Goal: Task Accomplishment & Management: Use online tool/utility

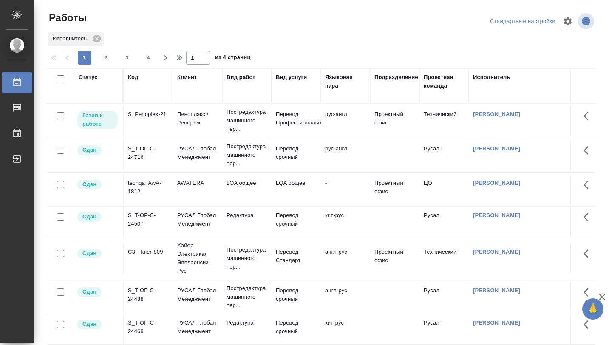
click at [150, 118] on div "S_Penoplex-21" at bounding box center [148, 114] width 41 height 8
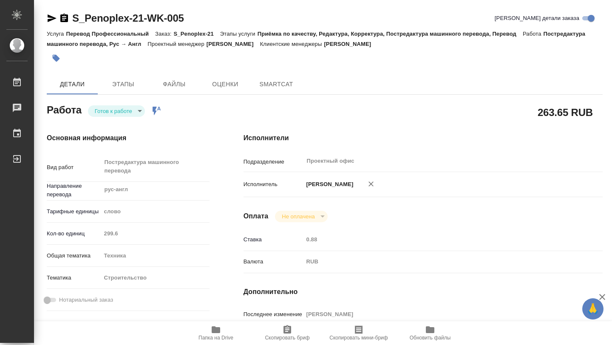
type textarea "x"
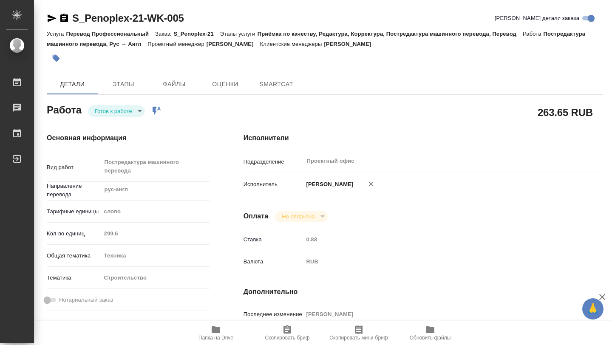
type textarea "x"
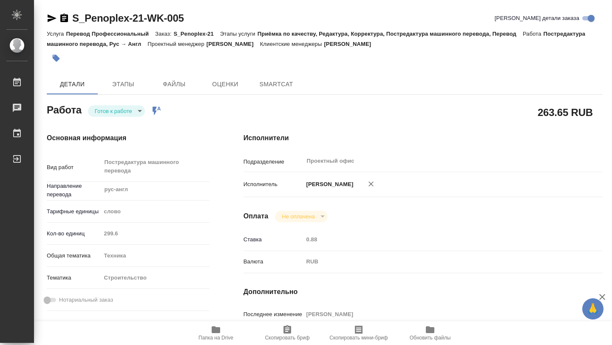
type textarea "x"
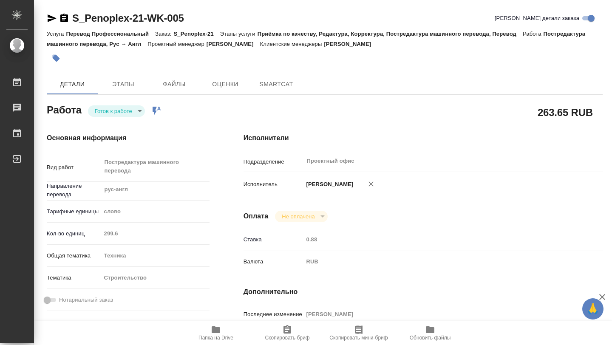
type textarea "x"
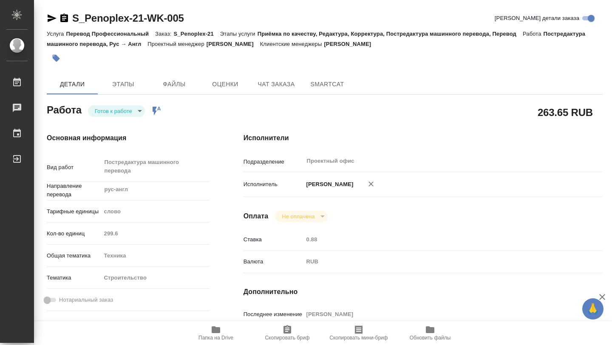
click at [135, 110] on body "🙏 .cls-1 fill:#fff; AWATERA [PERSON_NAME] Чаты График Выйти S_Penoplex-21-WK-00…" at bounding box center [306, 172] width 612 height 345
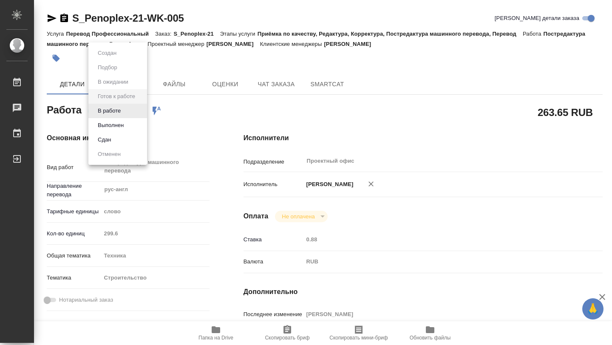
type textarea "x"
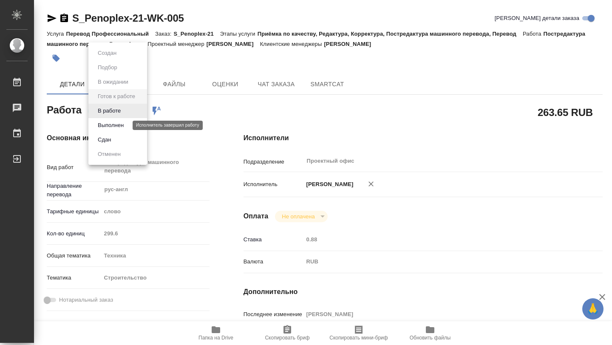
click at [122, 127] on button "Выполнен" at bounding box center [110, 125] width 31 height 9
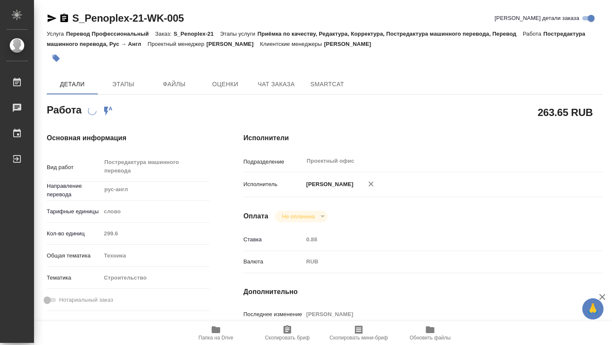
type textarea "x"
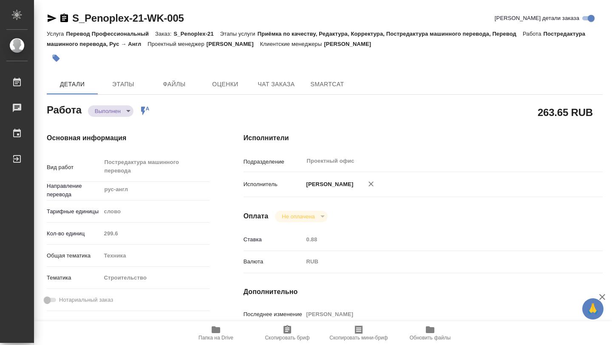
type textarea "x"
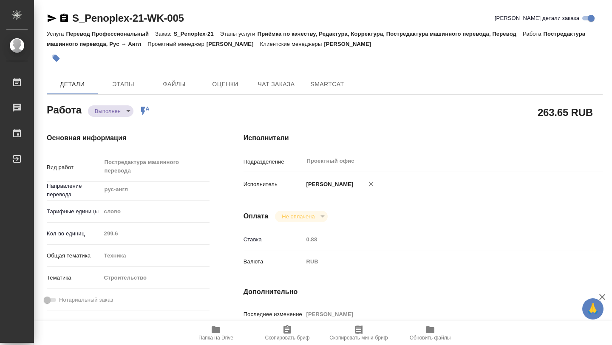
type textarea "x"
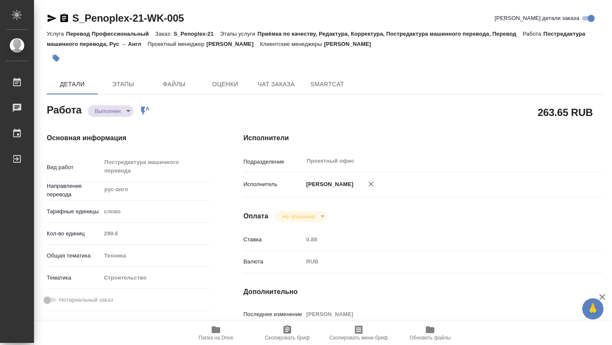
type textarea "x"
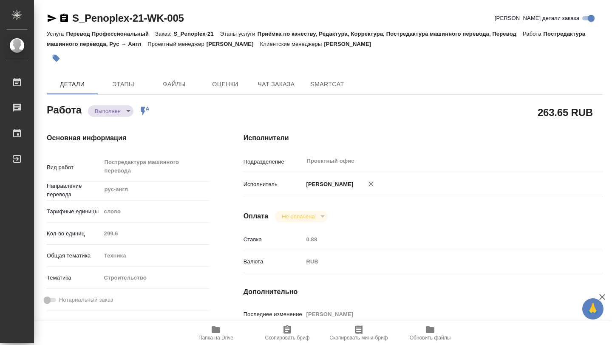
type textarea "x"
